Goal: Transaction & Acquisition: Purchase product/service

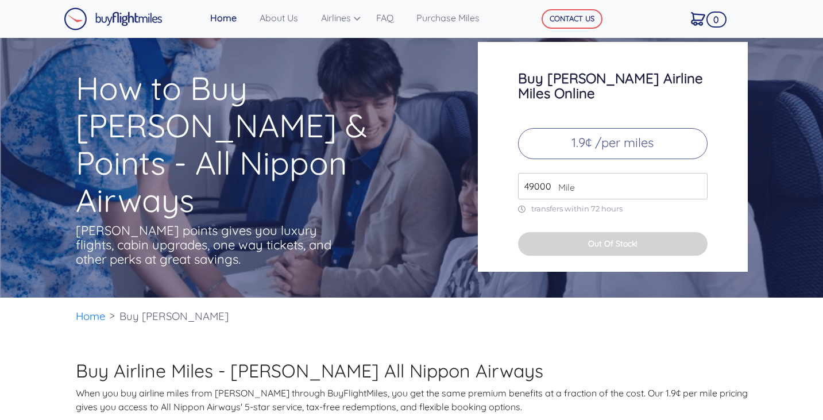
click at [596, 128] on p "1.9¢ /per miles" at bounding box center [613, 143] width 190 height 31
click at [571, 180] on span "Mile" at bounding box center [564, 187] width 22 height 14
click at [698, 173] on input "50000" at bounding box center [613, 186] width 190 height 26
click at [698, 173] on input "51000" at bounding box center [613, 186] width 190 height 26
click at [698, 173] on input "52000" at bounding box center [613, 186] width 190 height 26
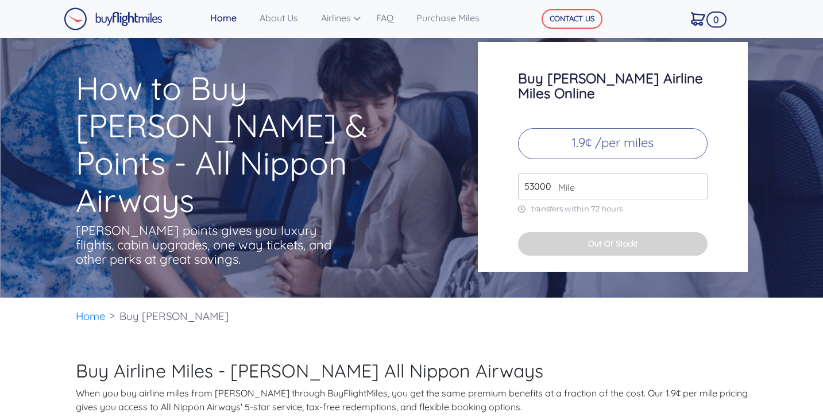
click at [698, 173] on input "53000" at bounding box center [613, 186] width 190 height 26
click at [698, 173] on input "73000" at bounding box center [613, 186] width 190 height 26
click at [698, 173] on input "92000" at bounding box center [613, 186] width 190 height 26
type input "112000"
click at [698, 173] on input "112000" at bounding box center [613, 186] width 190 height 26
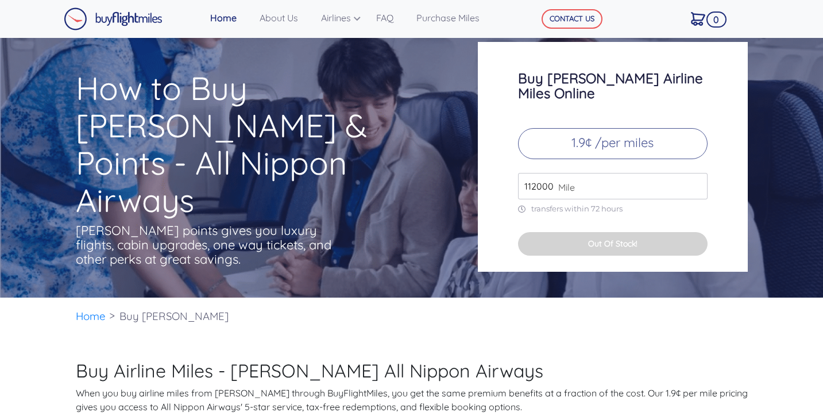
click at [583, 204] on p "transfers within 72 hours" at bounding box center [613, 209] width 190 height 10
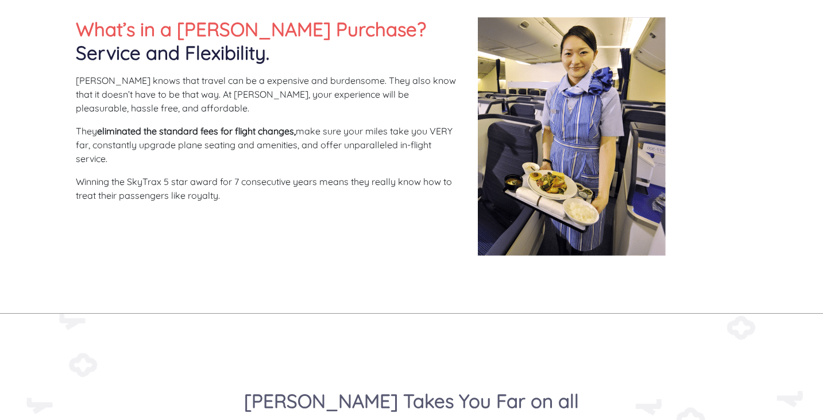
scroll to position [487, 0]
